Goal: Task Accomplishment & Management: Use online tool/utility

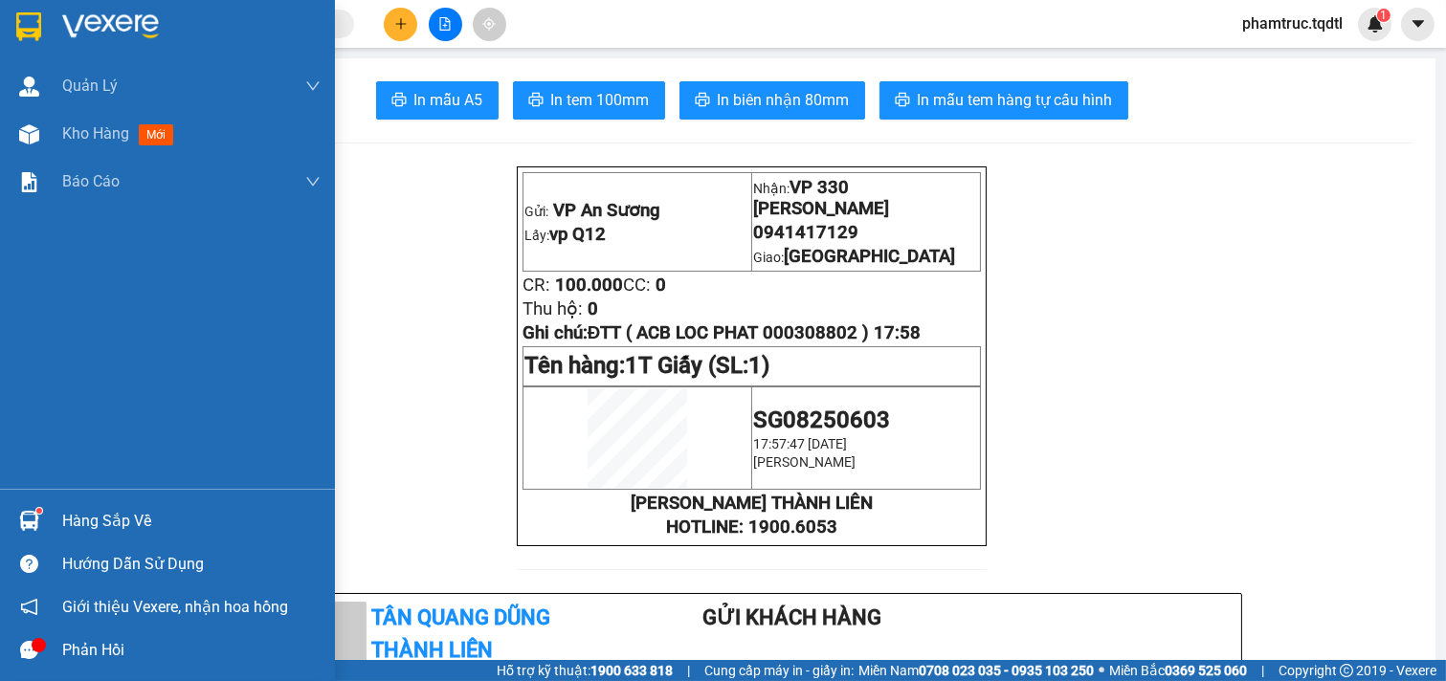
click at [81, 135] on span "Kho hàng" at bounding box center [95, 133] width 67 height 18
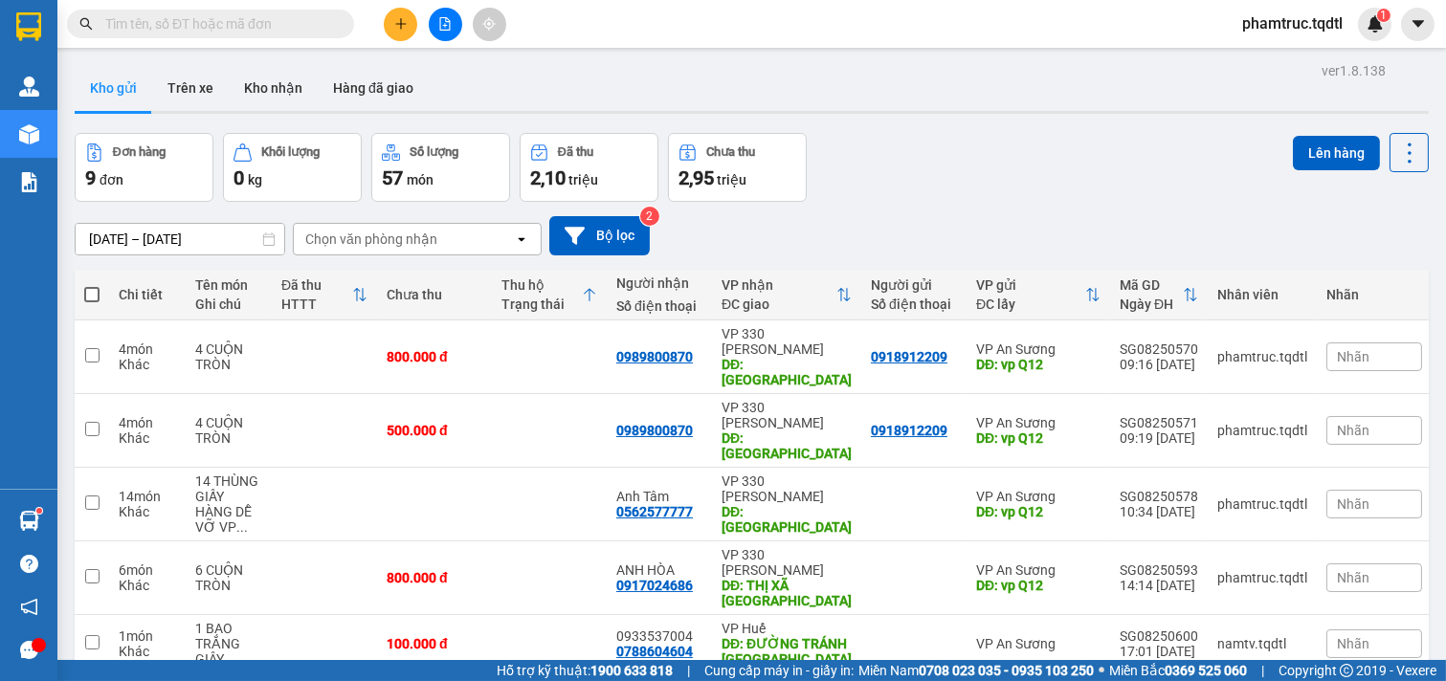
scroll to position [242, 0]
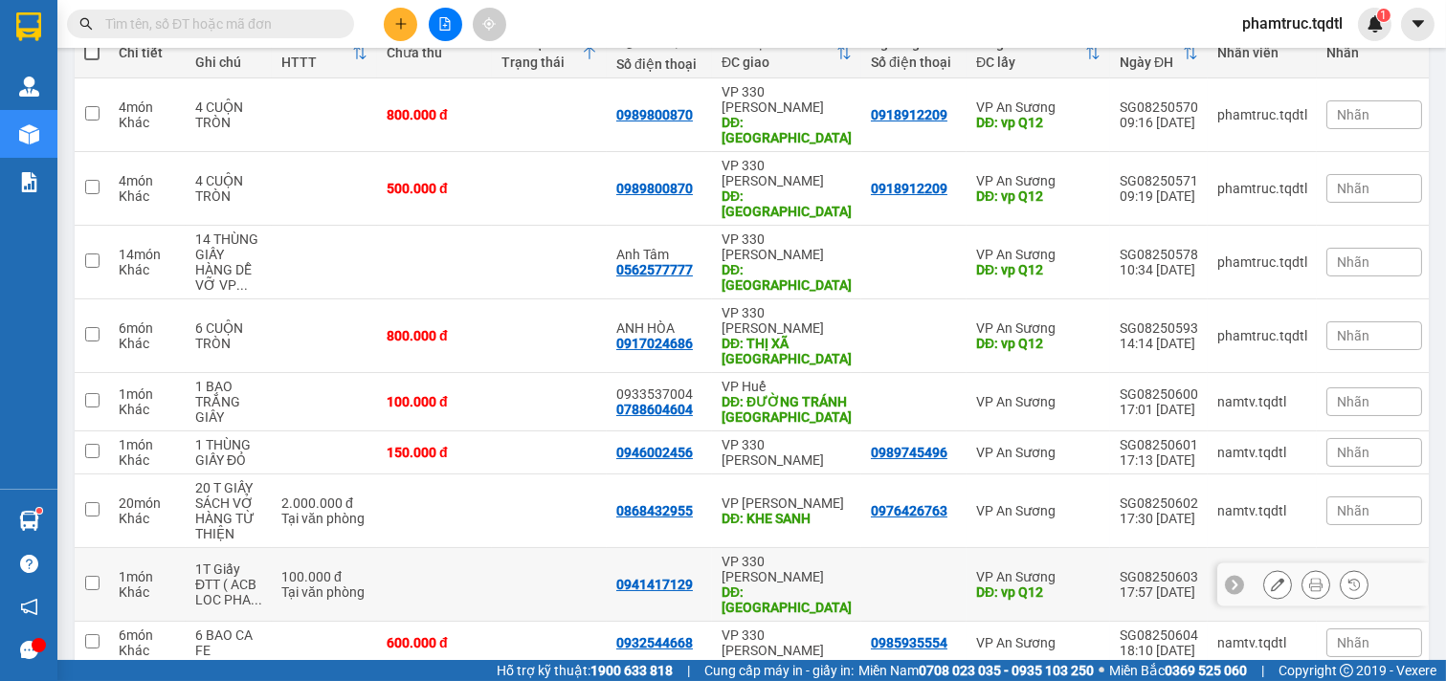
click at [87, 548] on td at bounding box center [92, 585] width 34 height 74
checkbox input "true"
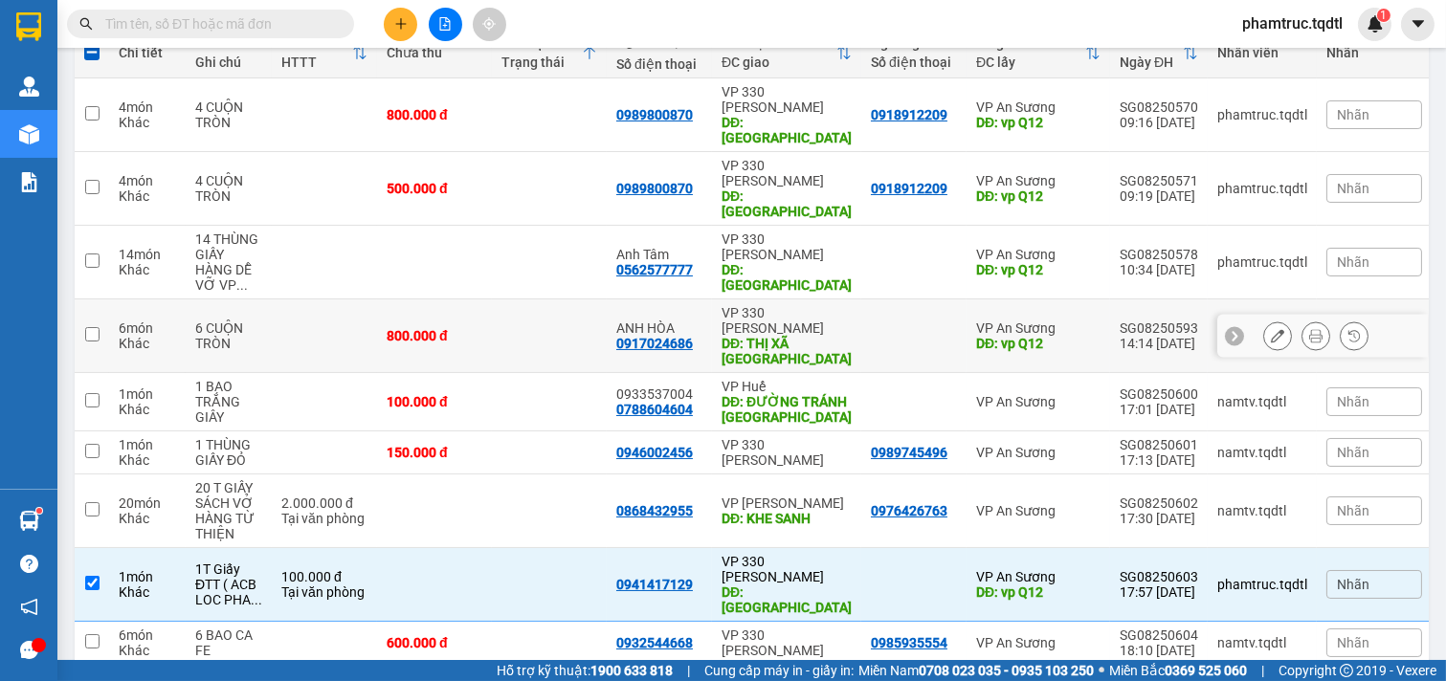
click at [355, 299] on td at bounding box center [324, 336] width 105 height 74
checkbox input "true"
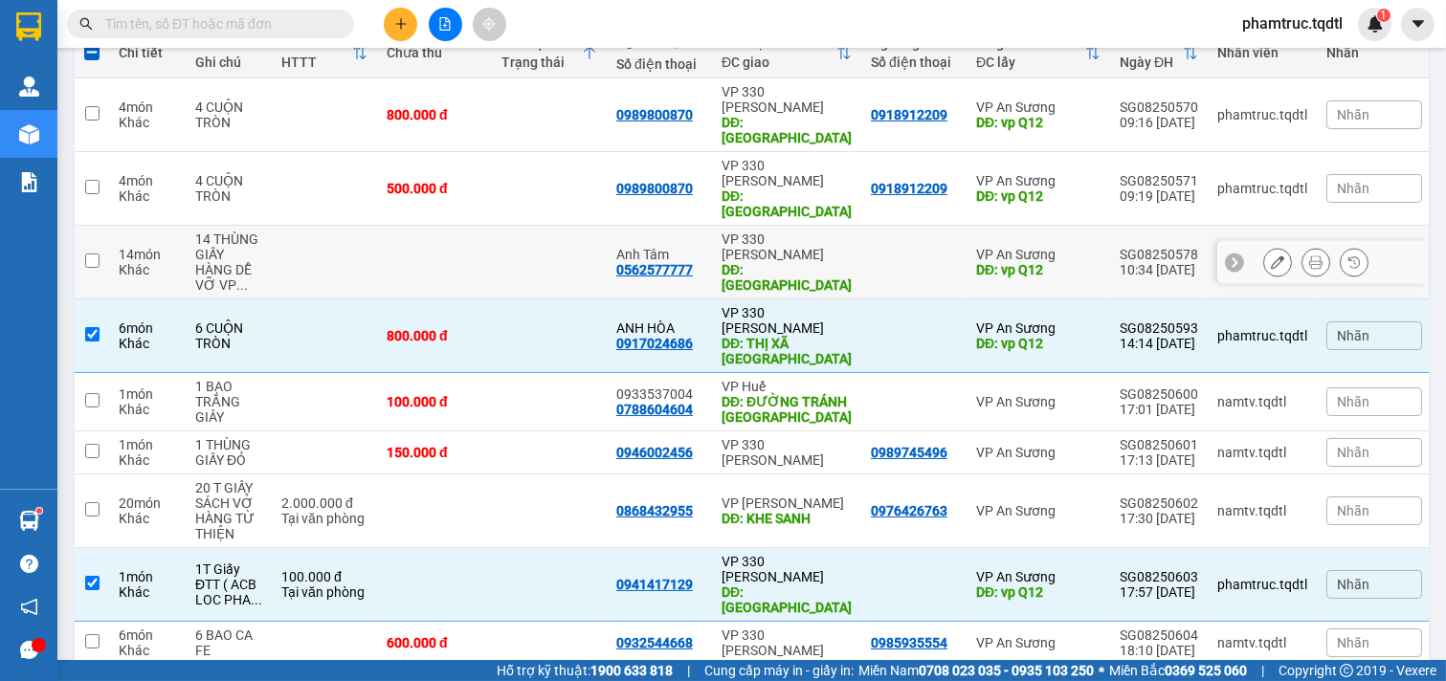
click at [457, 226] on td at bounding box center [434, 263] width 115 height 74
checkbox input "true"
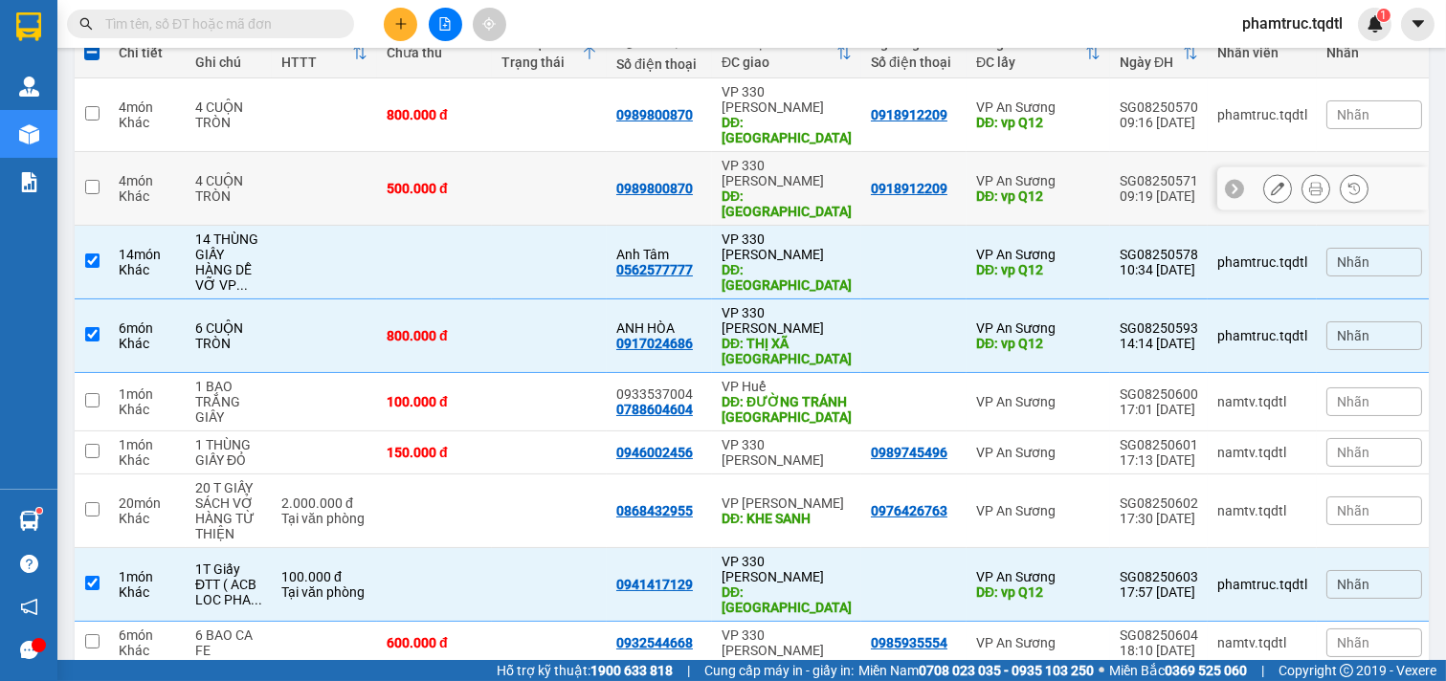
click at [279, 152] on td at bounding box center [324, 189] width 105 height 74
checkbox input "true"
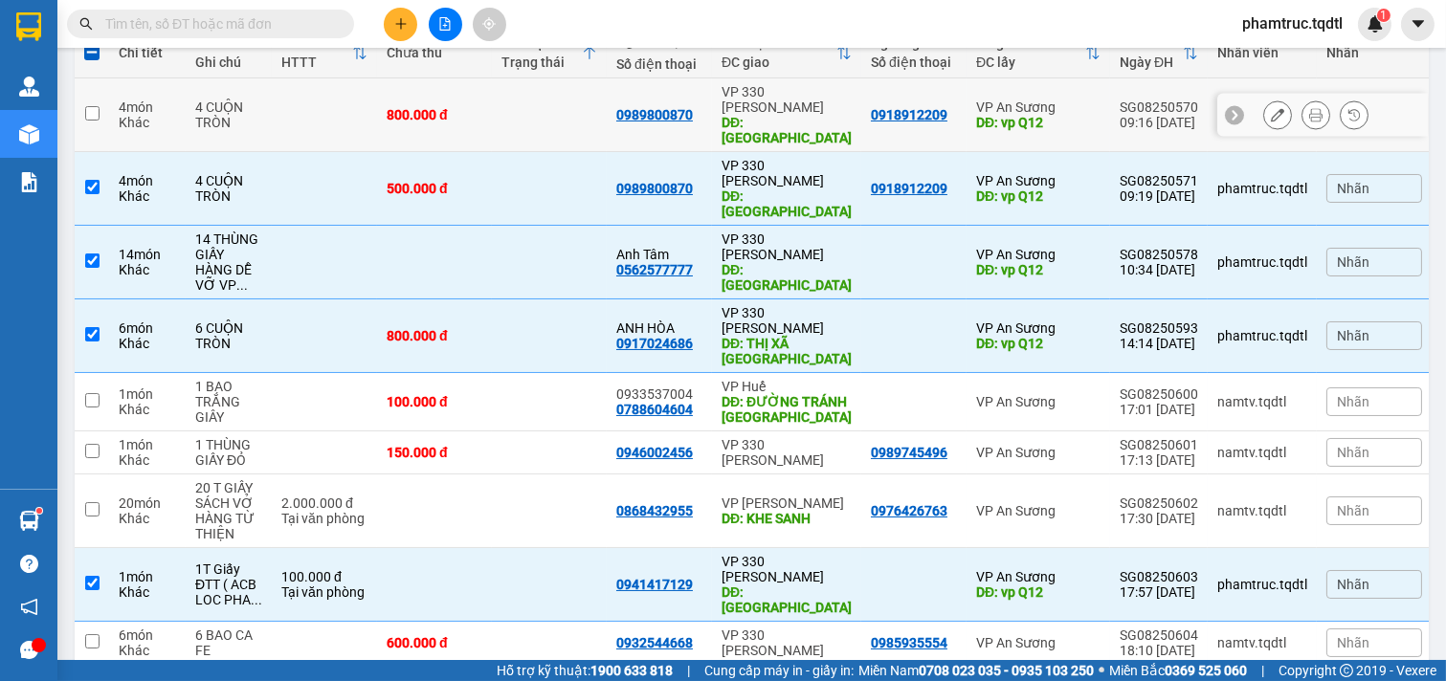
click at [303, 100] on td at bounding box center [324, 115] width 105 height 74
checkbox input "true"
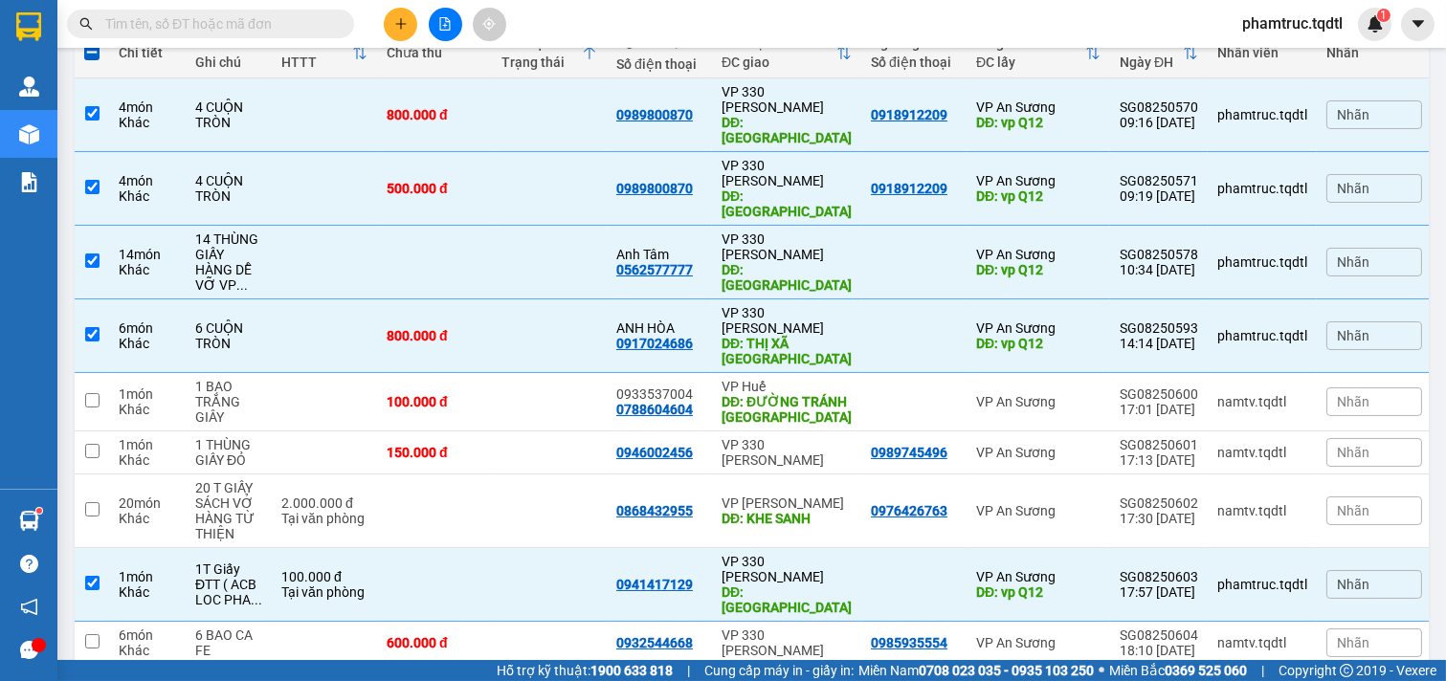
scroll to position [0, 0]
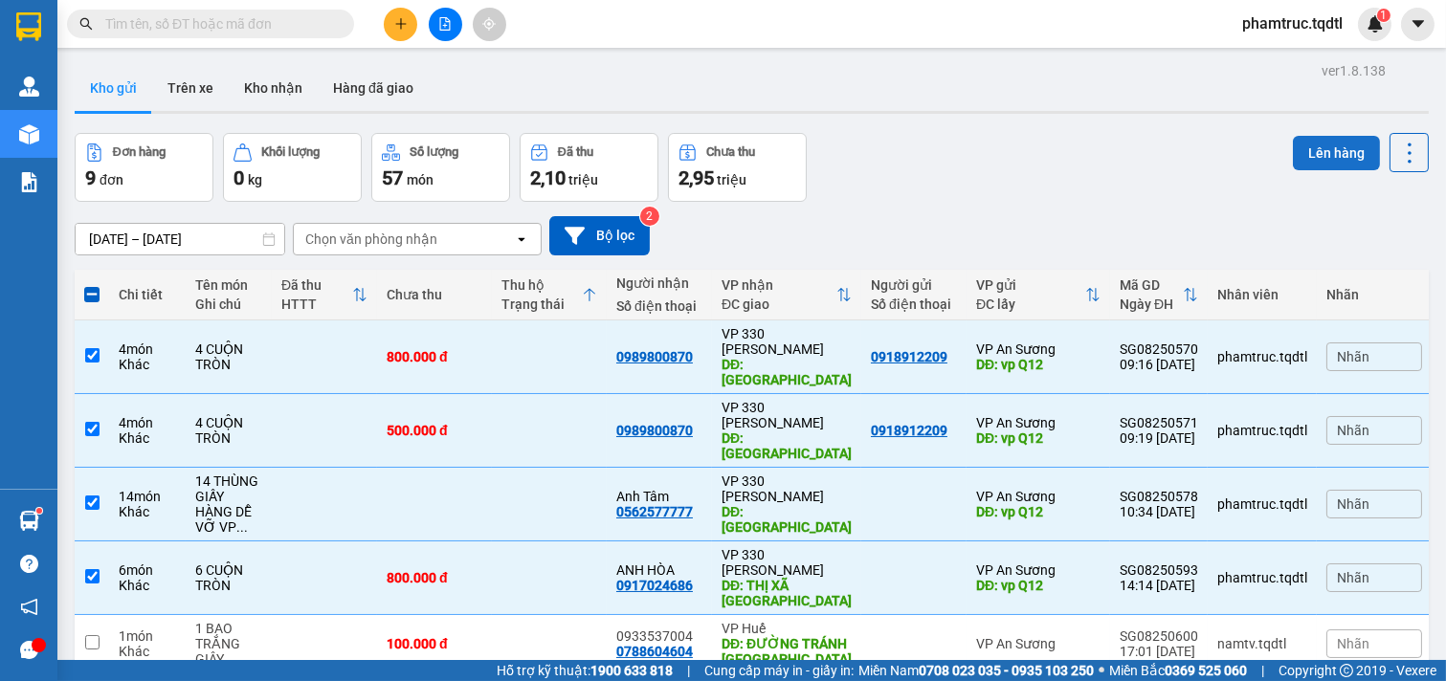
click at [1316, 164] on button "Lên hàng" at bounding box center [1336, 153] width 87 height 34
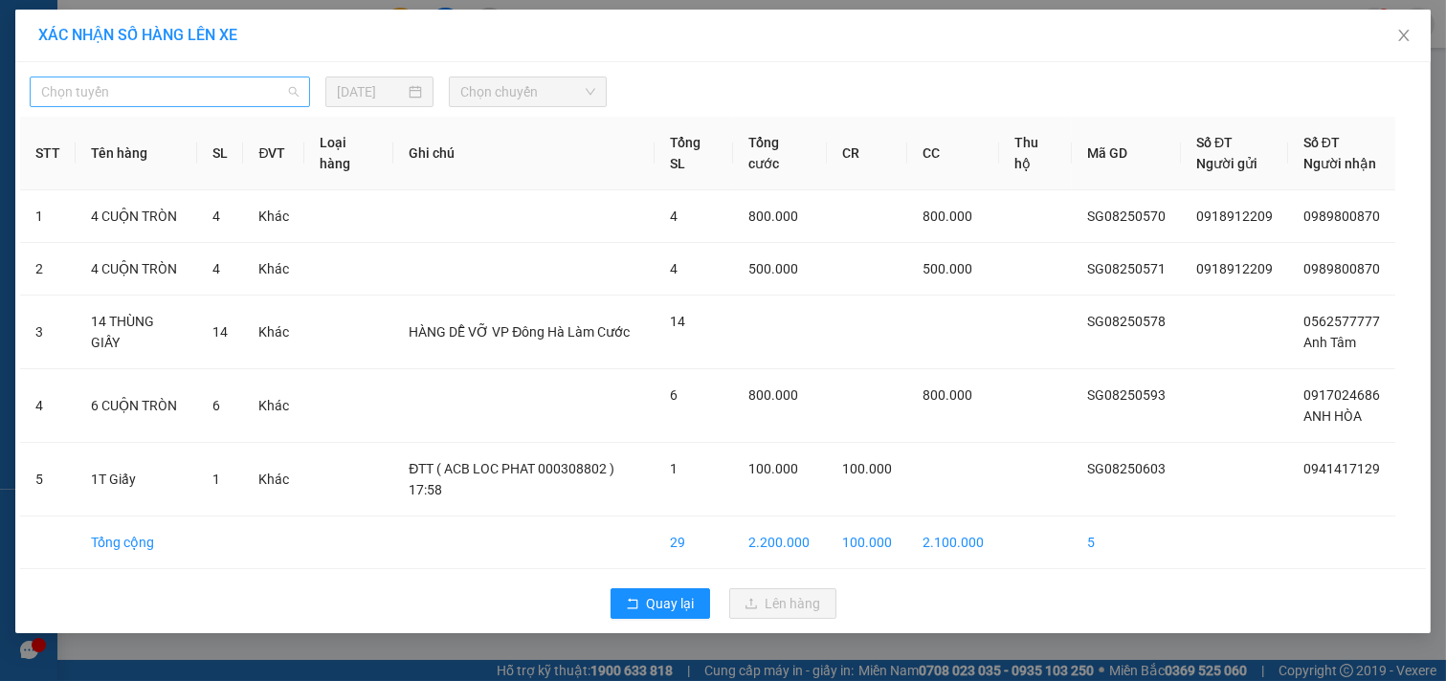
click at [207, 88] on span "Chọn tuyến" at bounding box center [169, 91] width 257 height 29
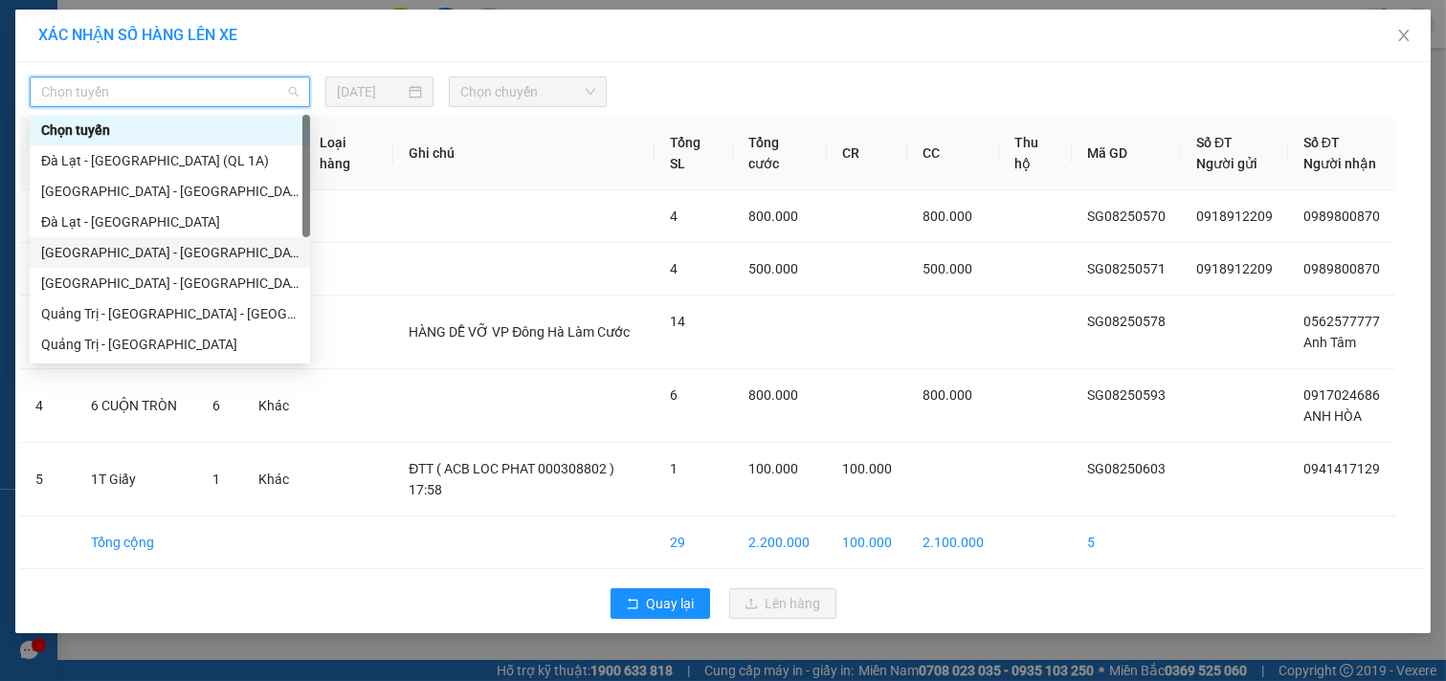
click at [118, 237] on div "[GEOGRAPHIC_DATA] - [GEOGRAPHIC_DATA]" at bounding box center [170, 252] width 280 height 31
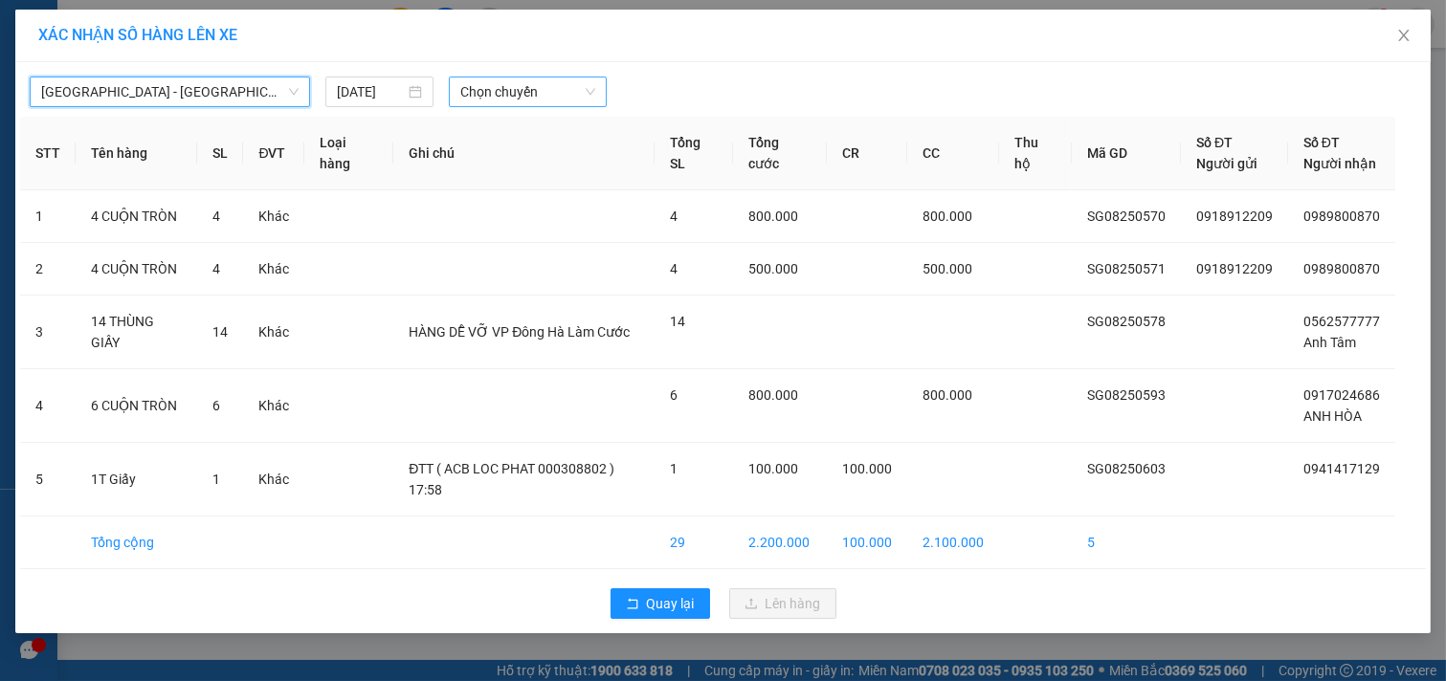
click at [478, 89] on span "Chọn chuyến" at bounding box center [527, 91] width 135 height 29
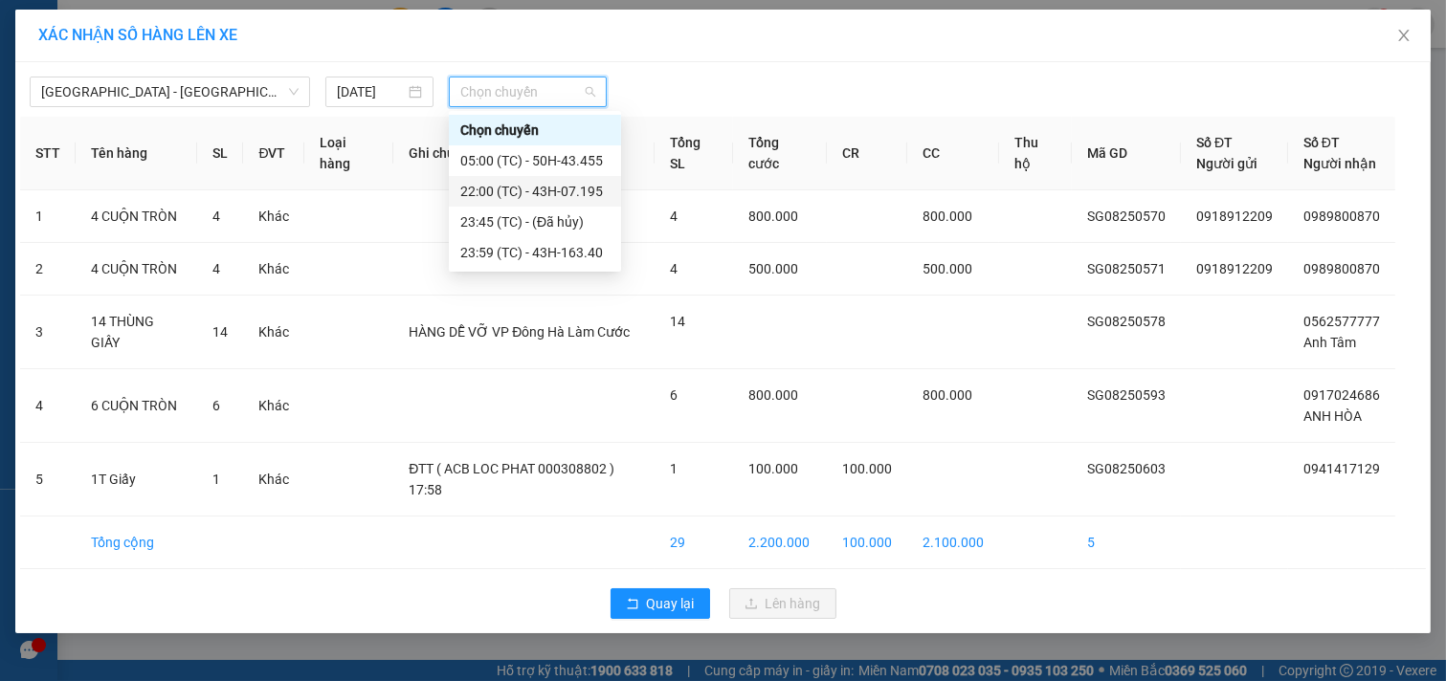
click at [557, 194] on div "22:00 (TC) - 43H-07.195" at bounding box center [534, 191] width 149 height 21
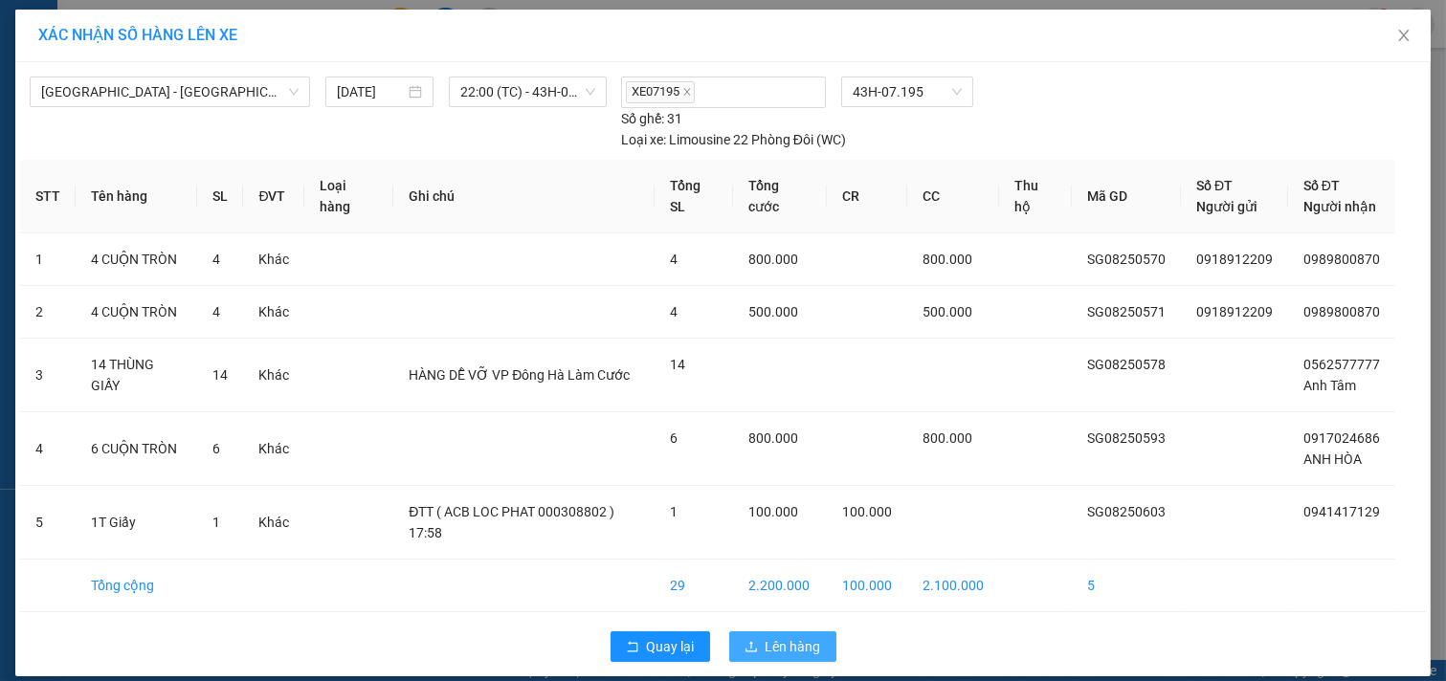
click at [781, 636] on span "Lên hàng" at bounding box center [792, 646] width 55 height 21
